Goal: Task Accomplishment & Management: Manage account settings

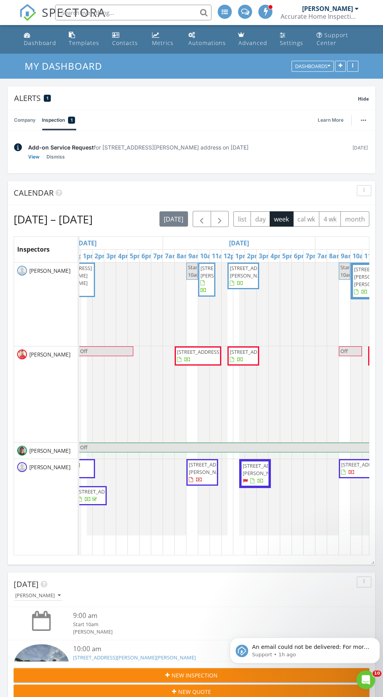
scroll to position [0, 74]
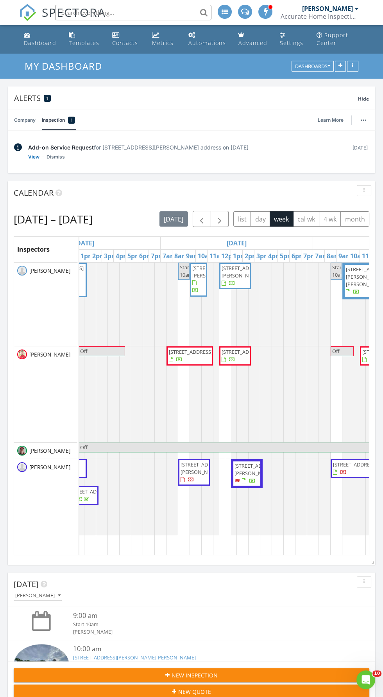
scroll to position [0, 77]
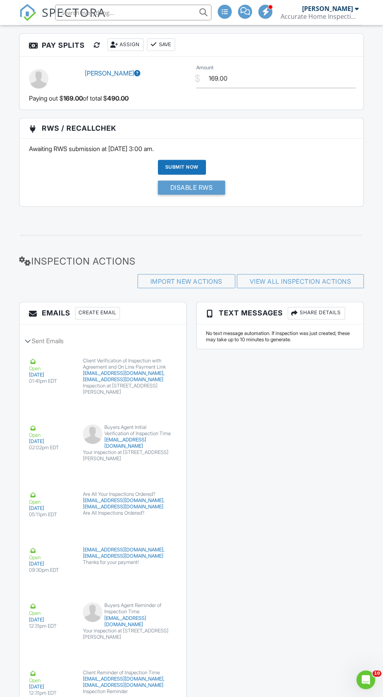
scroll to position [1573, 0]
